Goal: Information Seeking & Learning: Learn about a topic

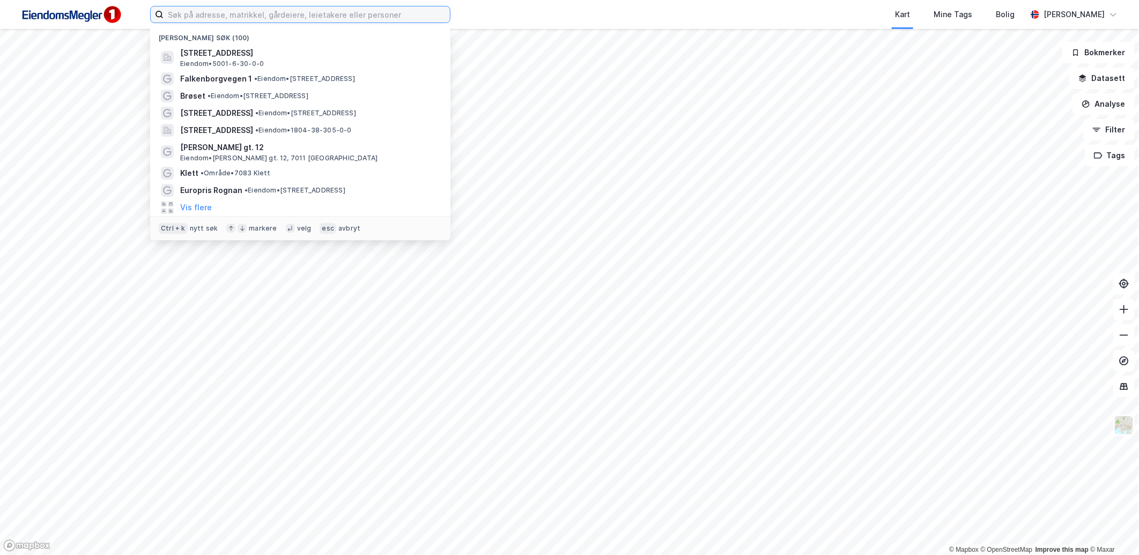
click at [291, 19] on input at bounding box center [307, 14] width 286 height 16
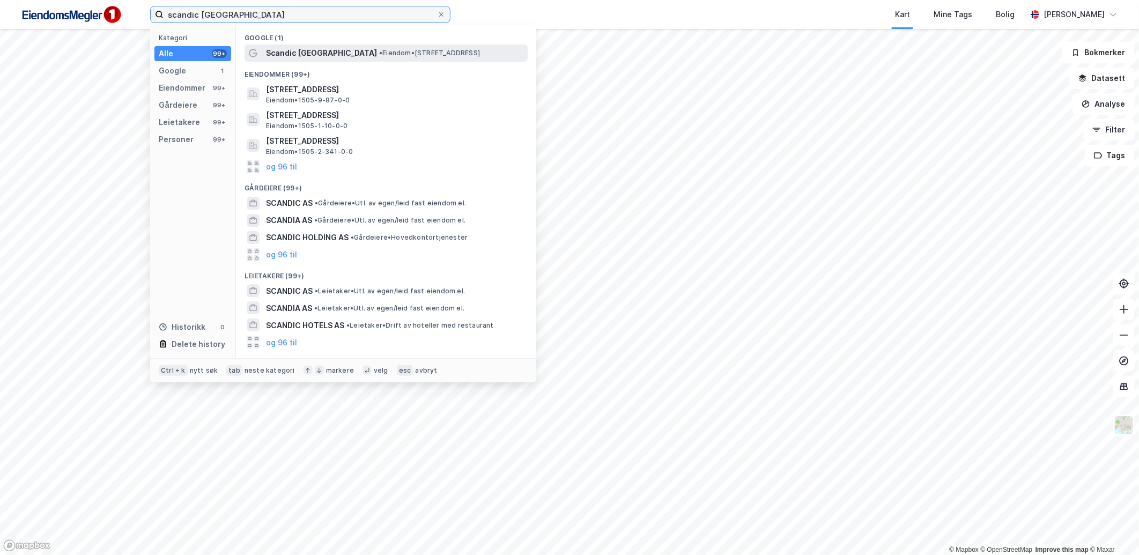
type input "scandic [GEOGRAPHIC_DATA]"
click at [379, 50] on span "• Eiendom • [STREET_ADDRESS]" at bounding box center [429, 53] width 101 height 9
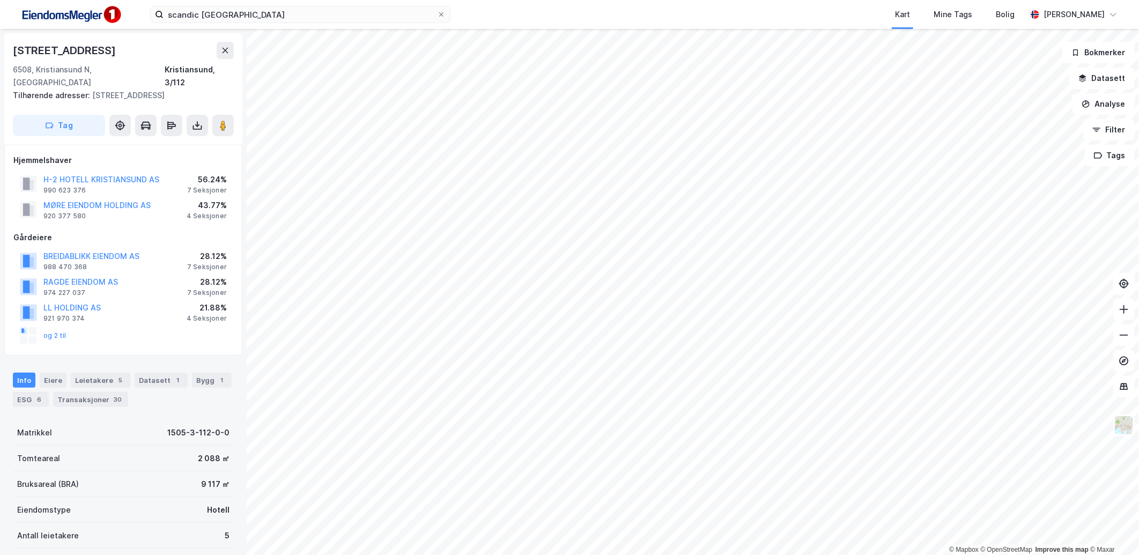
click at [680, 19] on div "scandic kristiansund Kart Mine Tags Bolig [PERSON_NAME] © Mapbox © OpenStreetMa…" at bounding box center [569, 277] width 1139 height 555
drag, startPoint x: 61, startPoint y: 296, endPoint x: 91, endPoint y: 347, distance: 59.4
click at [92, 360] on div "Info [PERSON_NAME] 5 Datasett 1 Bygg 1 ESG 6 Transaksjoner 30" at bounding box center [123, 385] width 247 height 51
click at [0, 0] on button "og 2 til" at bounding box center [0, 0] width 0 height 0
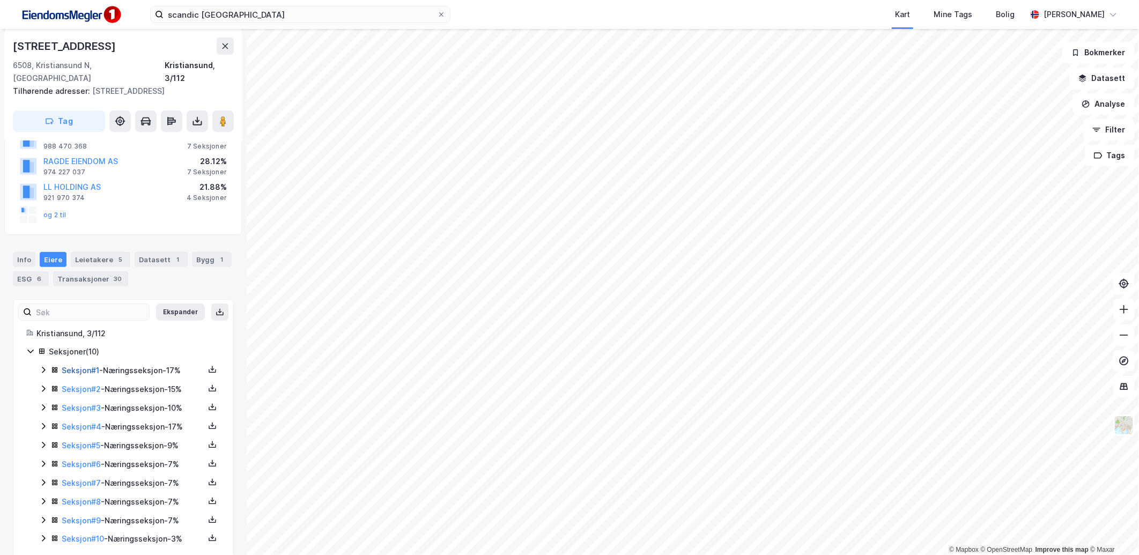
scroll to position [127, 0]
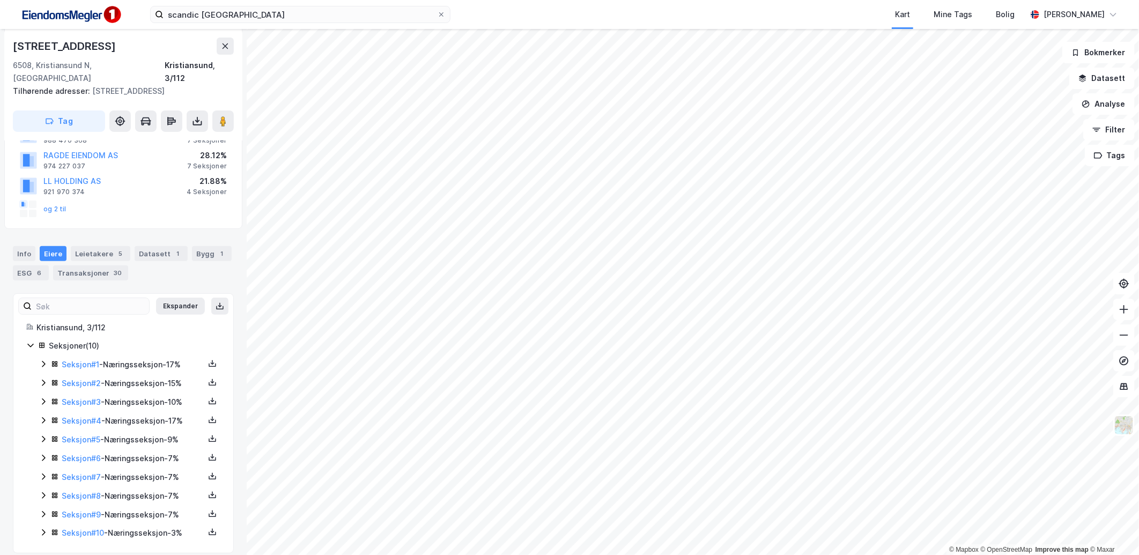
click at [45, 379] on icon at bounding box center [43, 383] width 9 height 9
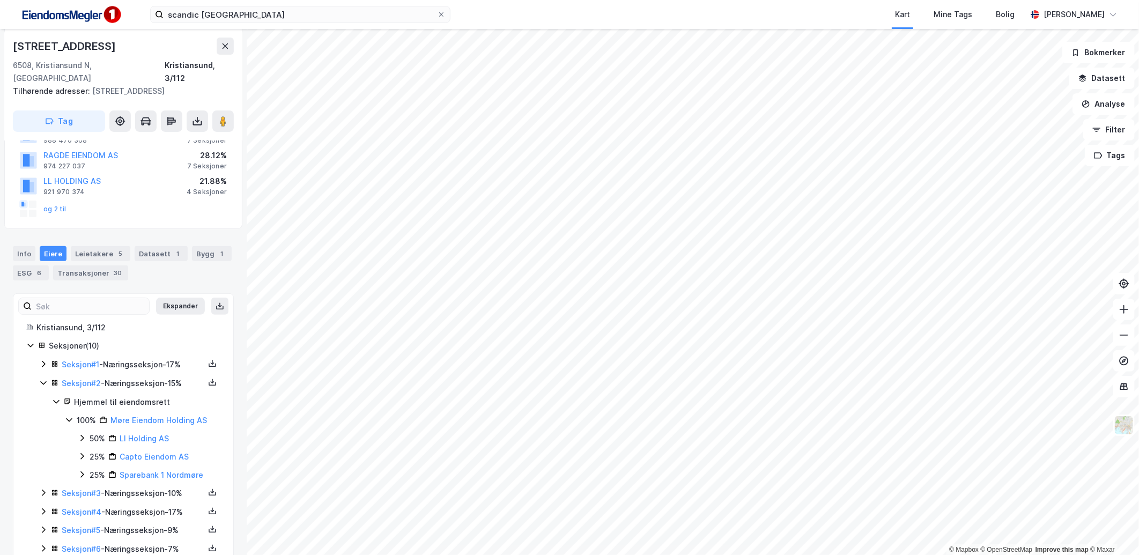
click at [45, 379] on icon at bounding box center [43, 383] width 9 height 9
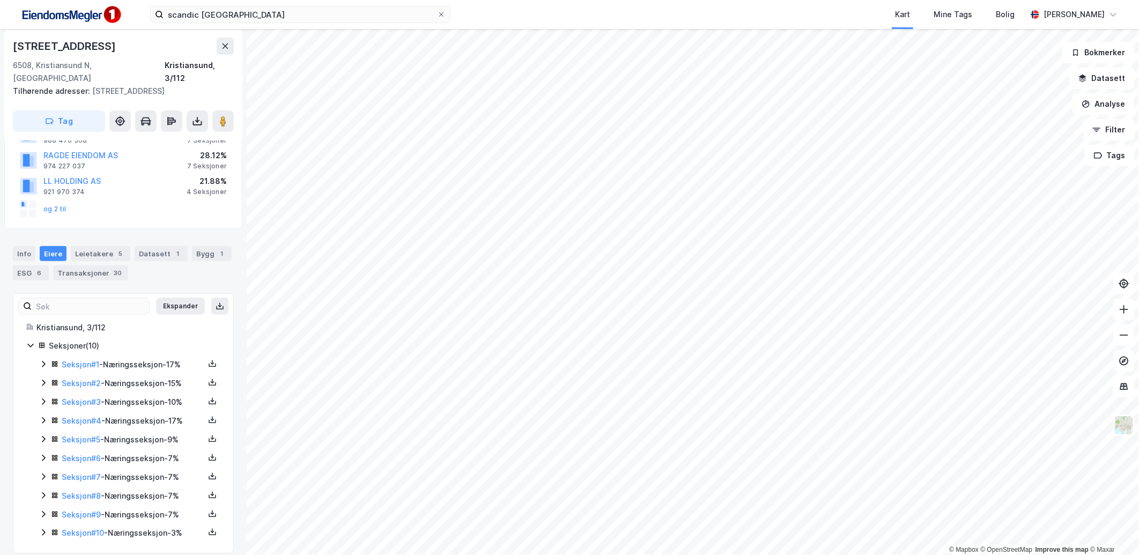
click at [44, 360] on icon at bounding box center [43, 364] width 9 height 9
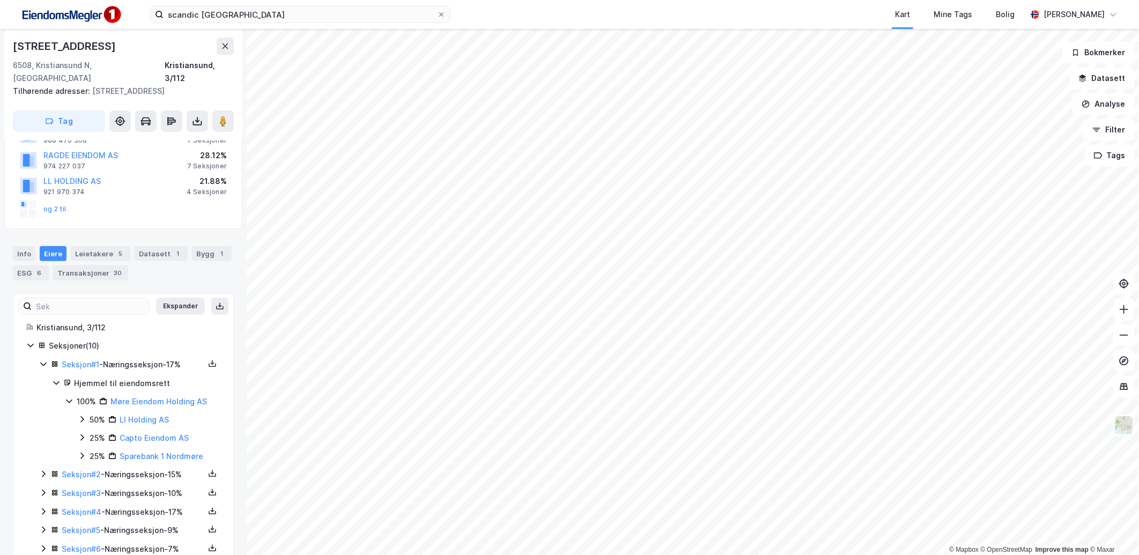
click at [44, 360] on icon at bounding box center [43, 364] width 9 height 9
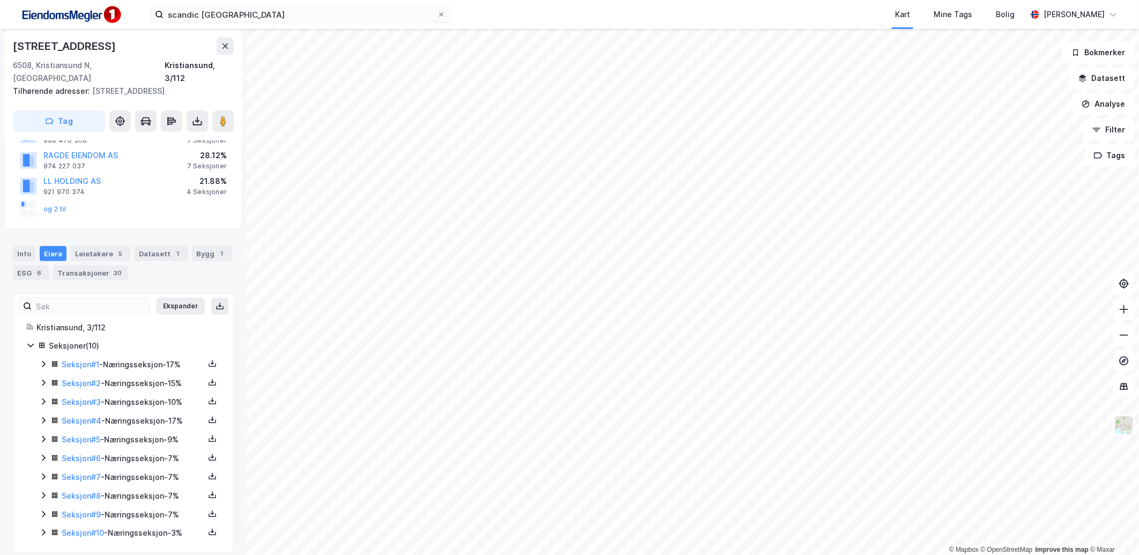
click at [41, 454] on icon at bounding box center [43, 458] width 9 height 9
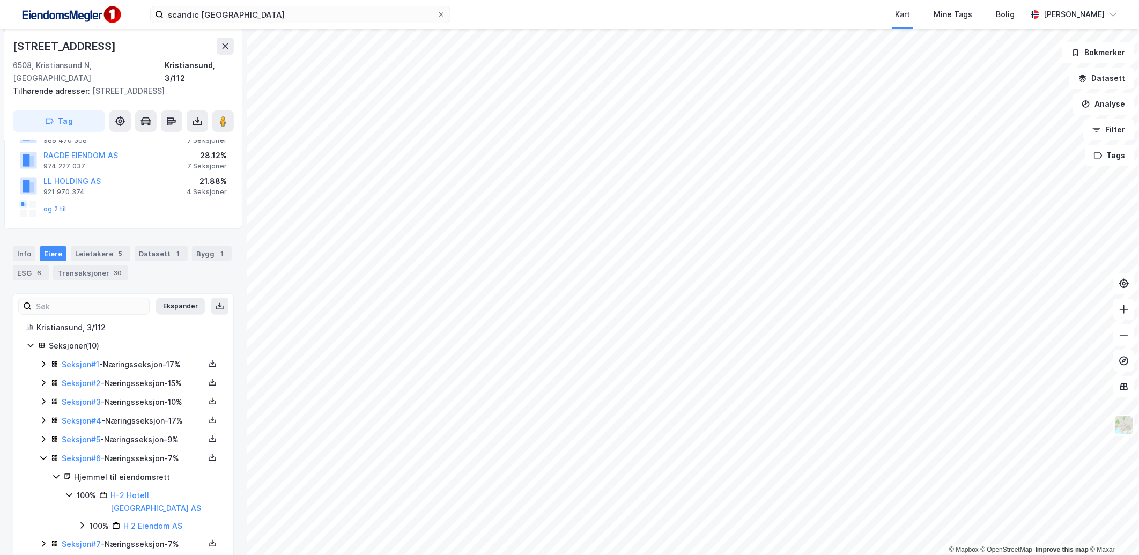
click at [41, 454] on icon at bounding box center [43, 458] width 9 height 9
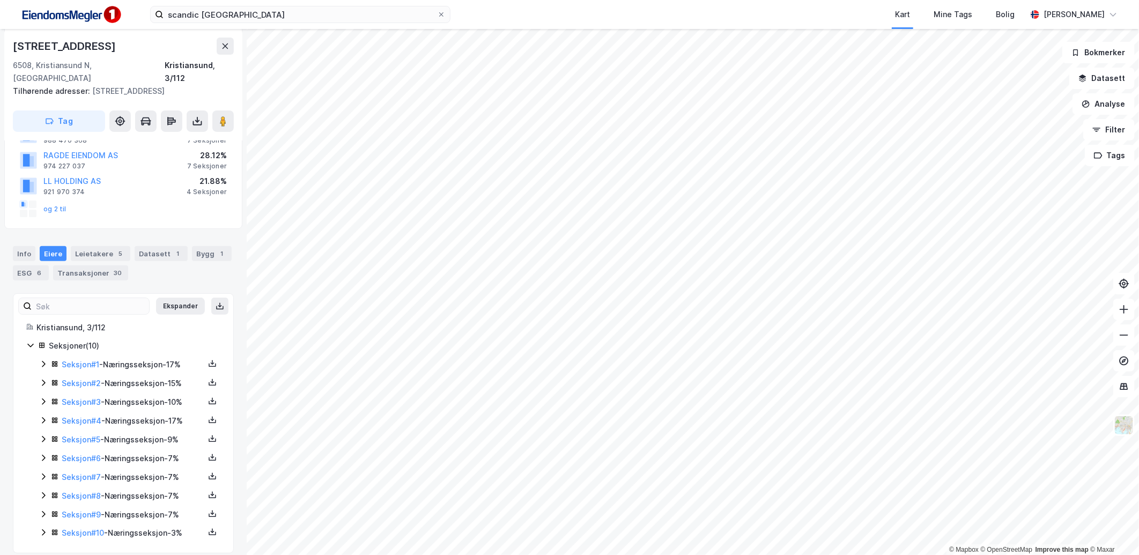
click at [41, 473] on div "Seksjon # 1 - Næringsseksjon - 17% Seksjon # 2 - Næringsseksjon - 15% Seksjon #…" at bounding box center [129, 449] width 181 height 182
click at [41, 491] on icon at bounding box center [43, 495] width 9 height 9
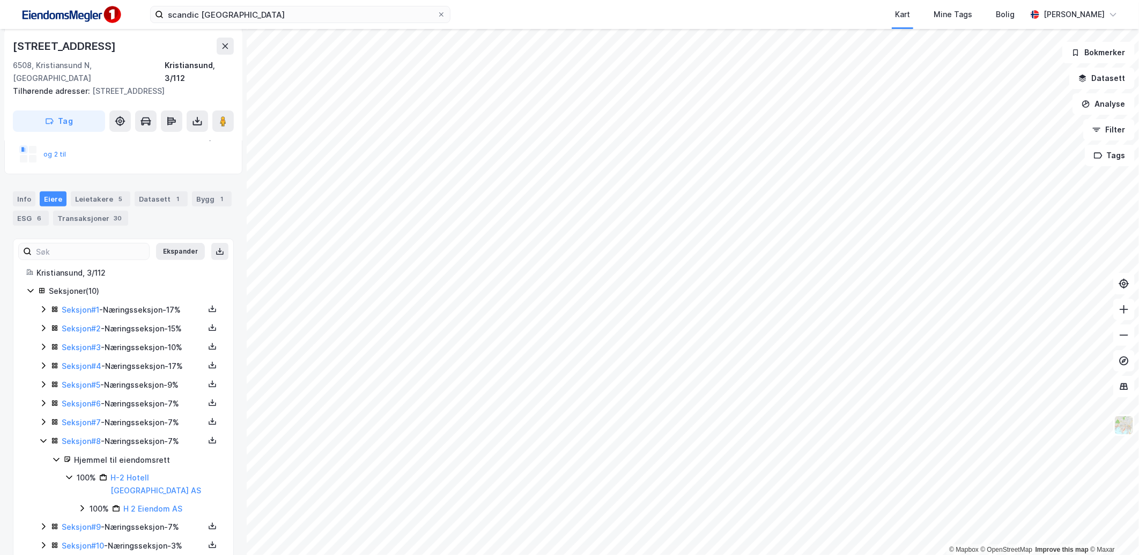
click at [41, 437] on icon at bounding box center [43, 441] width 9 height 9
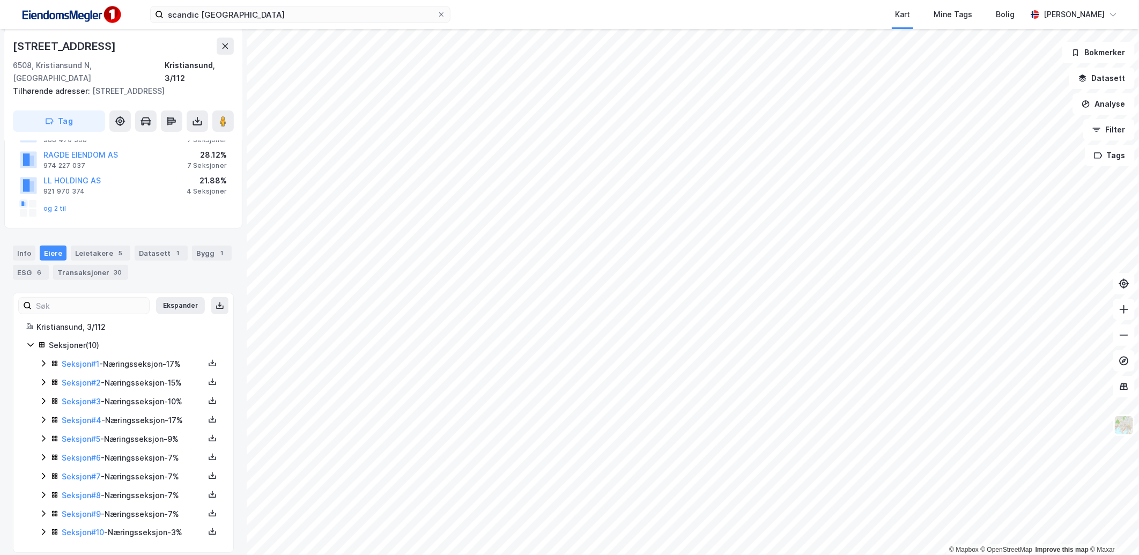
click at [43, 528] on icon at bounding box center [43, 532] width 9 height 9
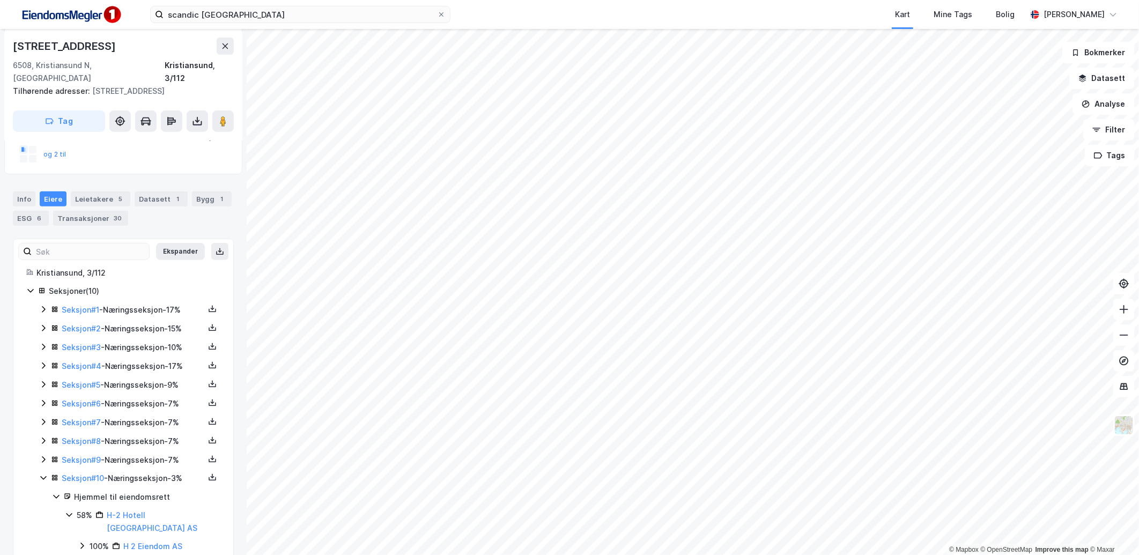
click at [41, 474] on icon at bounding box center [43, 478] width 9 height 9
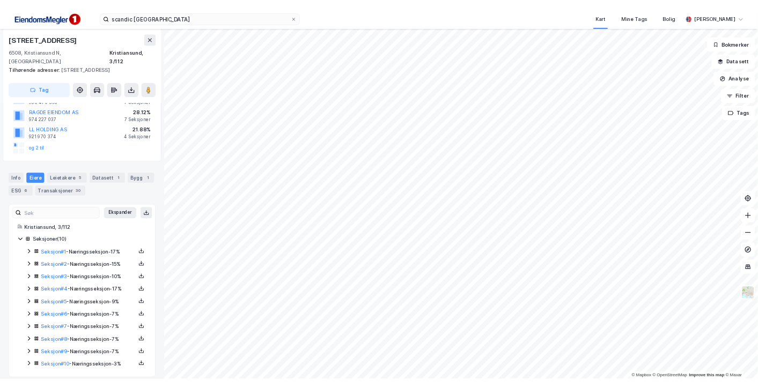
scroll to position [0, 0]
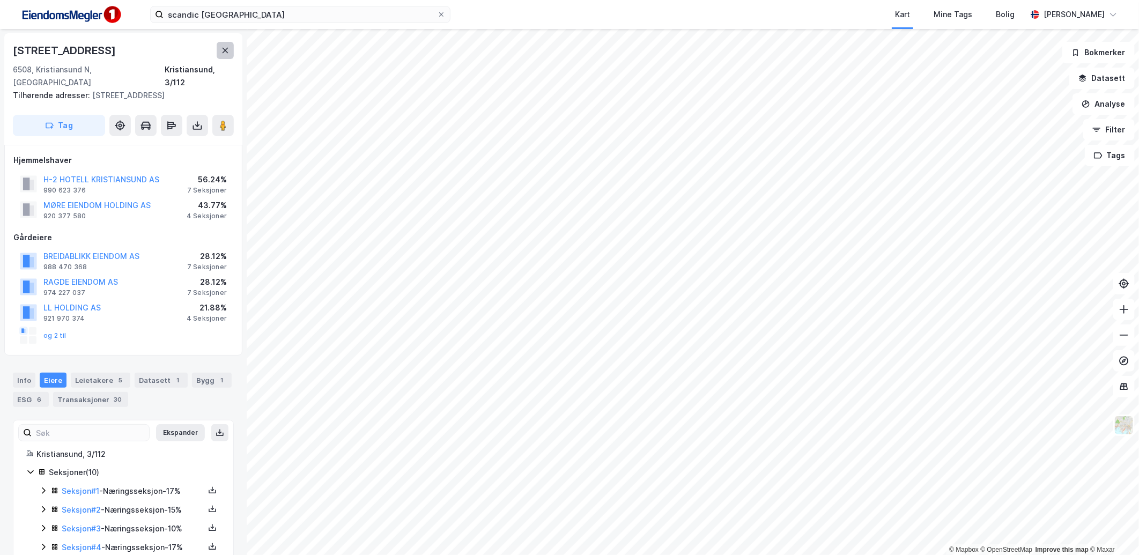
click at [223, 50] on icon at bounding box center [225, 50] width 9 height 9
